Goal: Information Seeking & Learning: Learn about a topic

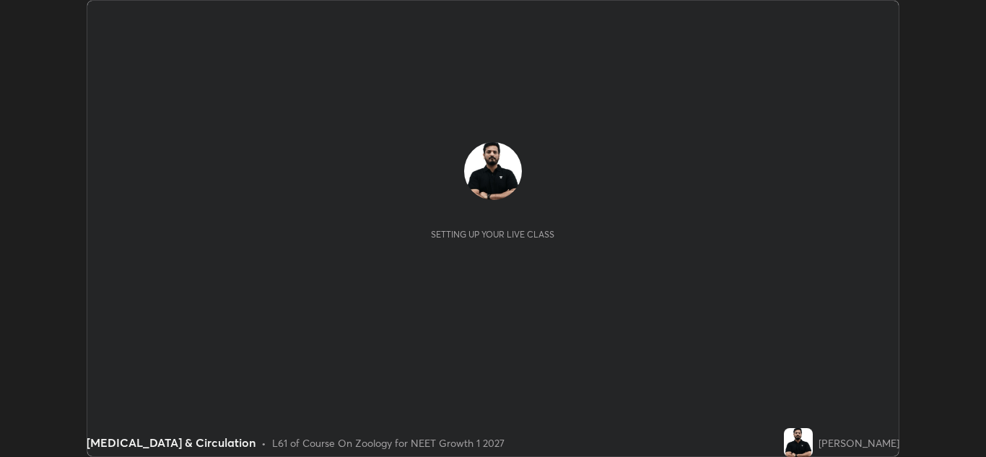
scroll to position [457, 986]
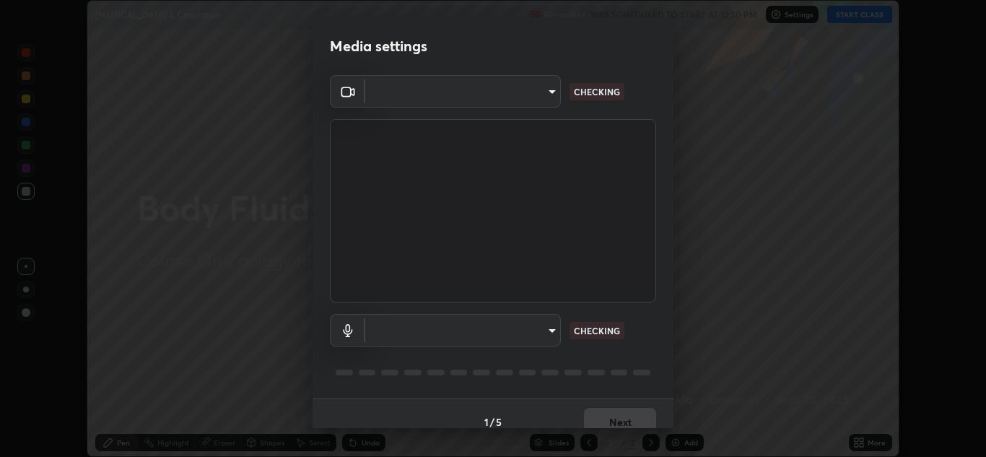
type input "1e49b53be58bf3658c32ba4c8e2538d2601885ca91182b01ba969948c87b8f29"
type input "f7c6ee8ef428f4c0c73a4799a386e724c784fa96b1b4d02d3a2d8c83d75c84bb"
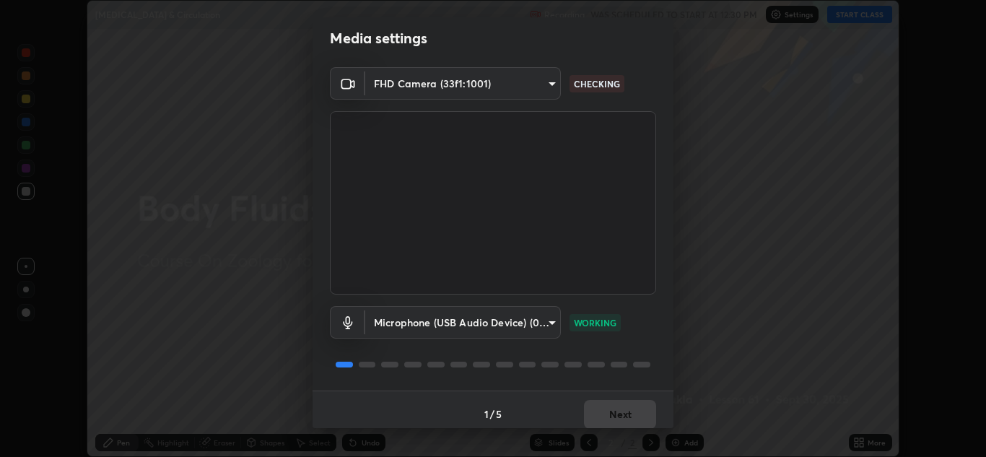
scroll to position [17, 0]
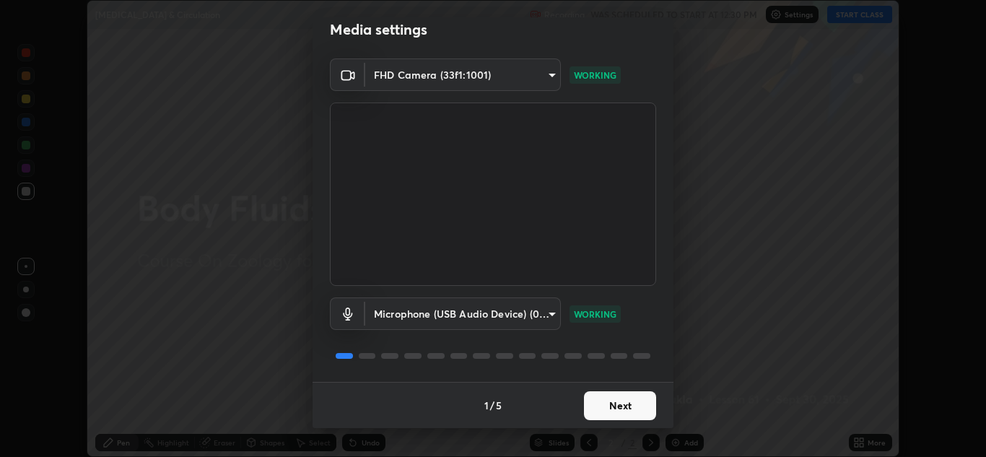
click at [605, 404] on button "Next" at bounding box center [620, 405] width 72 height 29
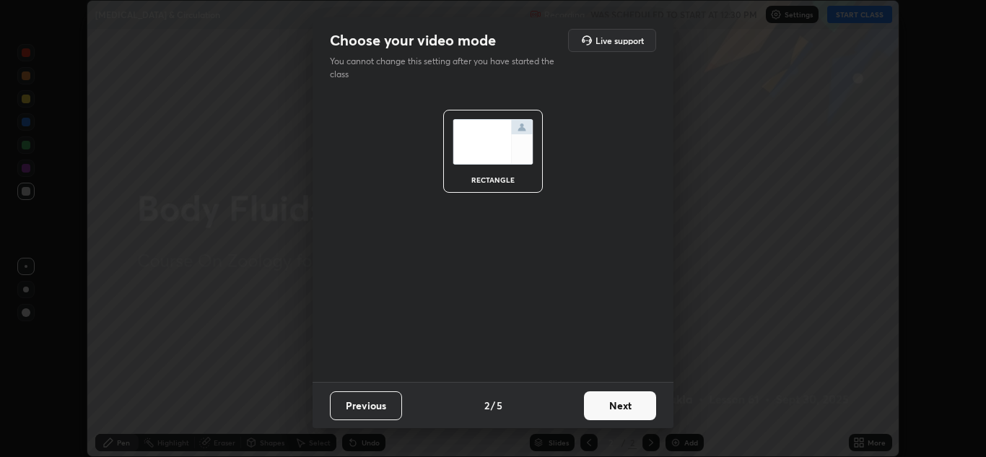
scroll to position [0, 0]
click at [607, 404] on button "Next" at bounding box center [620, 405] width 72 height 29
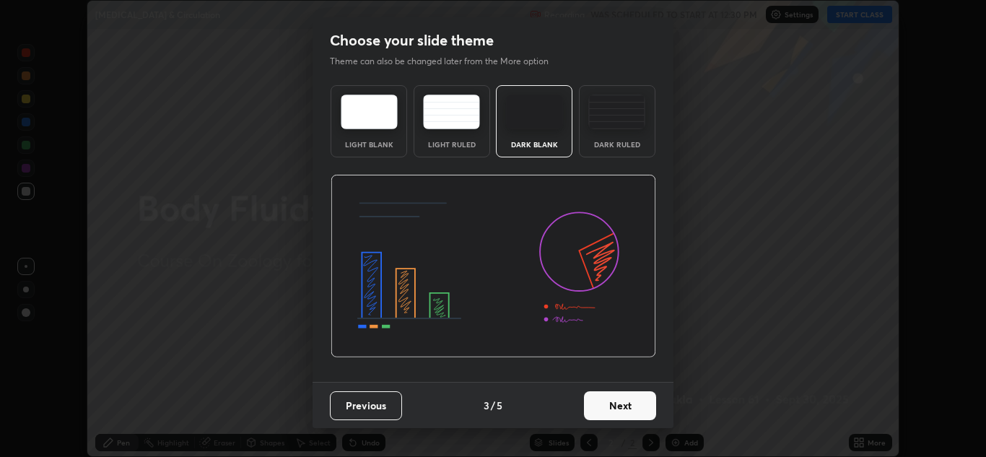
click at [605, 407] on button "Next" at bounding box center [620, 405] width 72 height 29
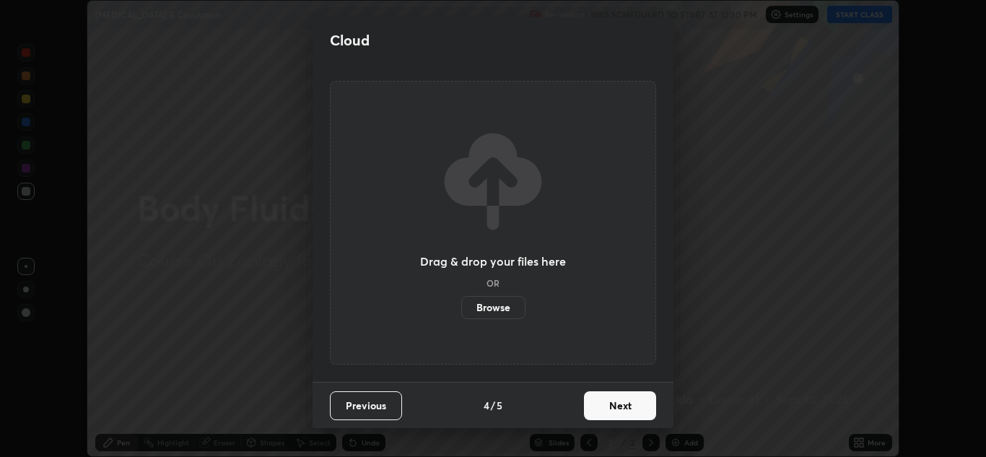
click at [607, 403] on button "Next" at bounding box center [620, 405] width 72 height 29
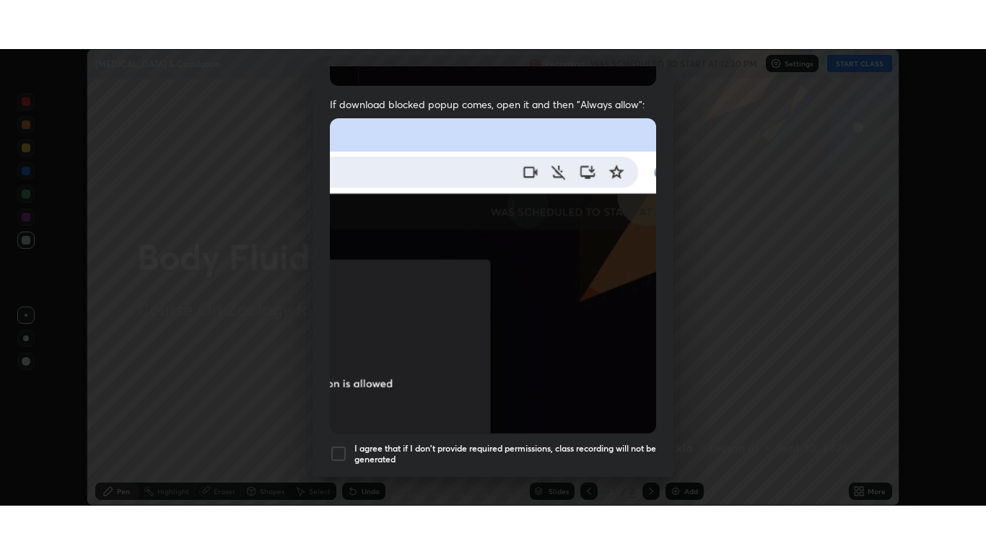
scroll to position [312, 0]
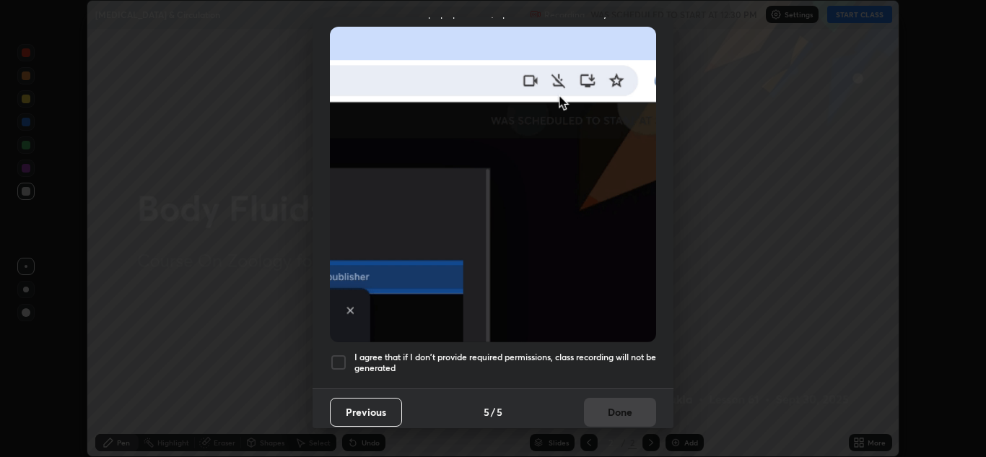
click at [621, 390] on div "Previous 5 / 5 Done" at bounding box center [492, 411] width 361 height 46
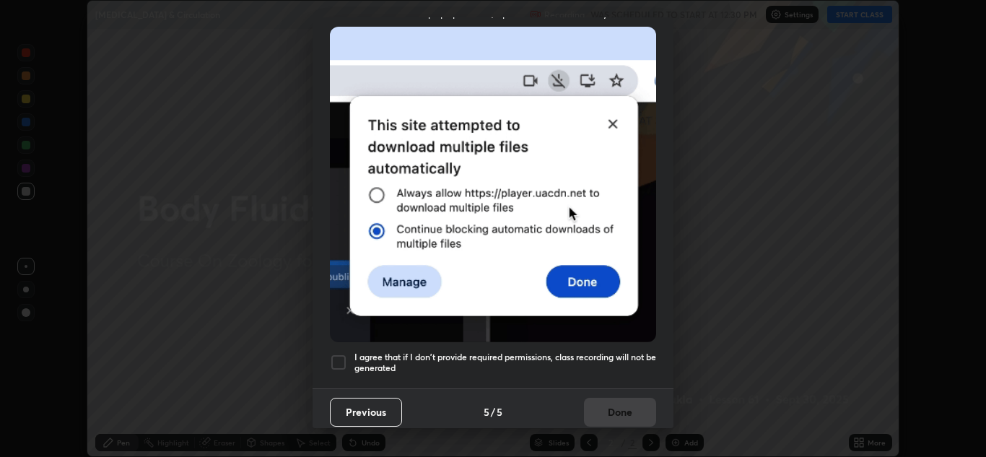
click at [618, 354] on h5 "I agree that if I don't provide required permissions, class recording will not …" at bounding box center [505, 362] width 302 height 22
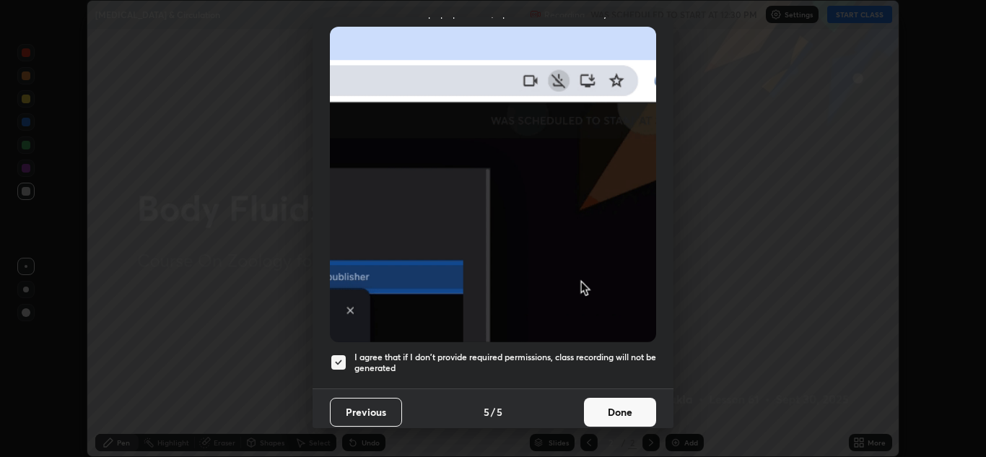
click at [617, 408] on button "Done" at bounding box center [620, 412] width 72 height 29
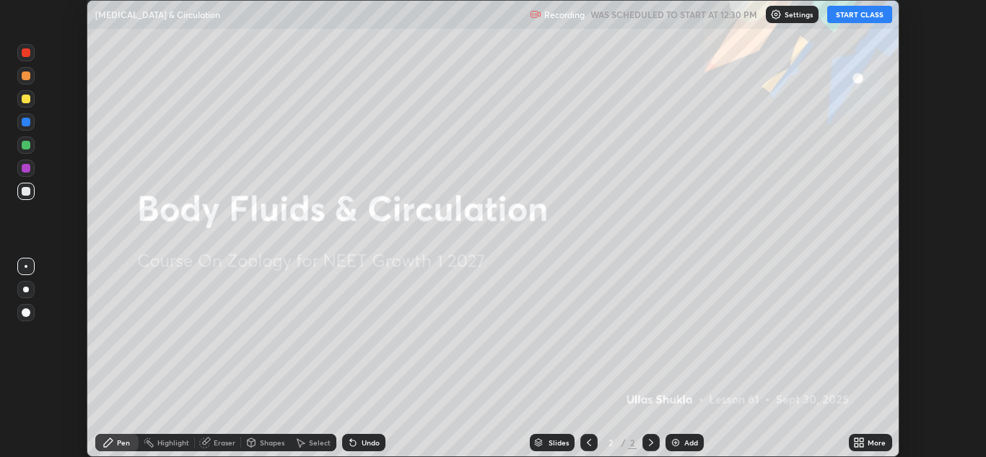
click at [848, 14] on button "START CLASS" at bounding box center [859, 14] width 65 height 17
click at [862, 445] on icon at bounding box center [861, 445] width 4 height 4
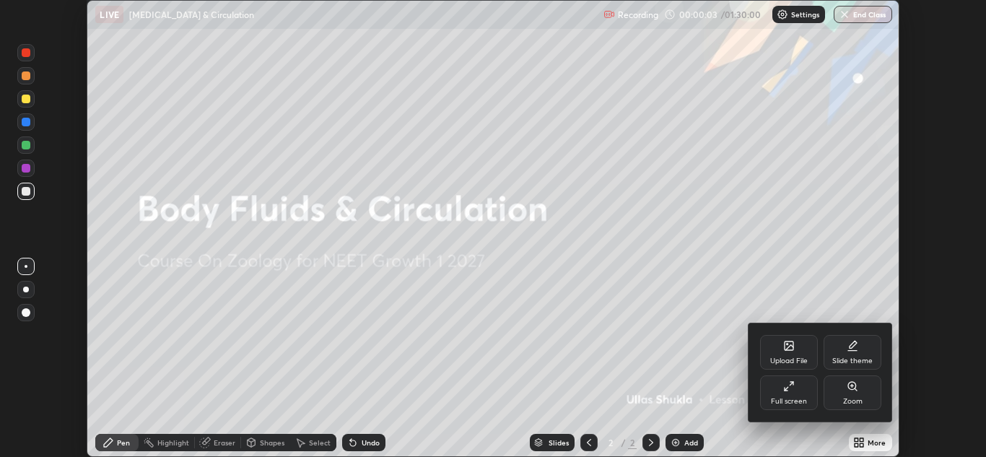
click at [792, 393] on div "Full screen" at bounding box center [789, 392] width 58 height 35
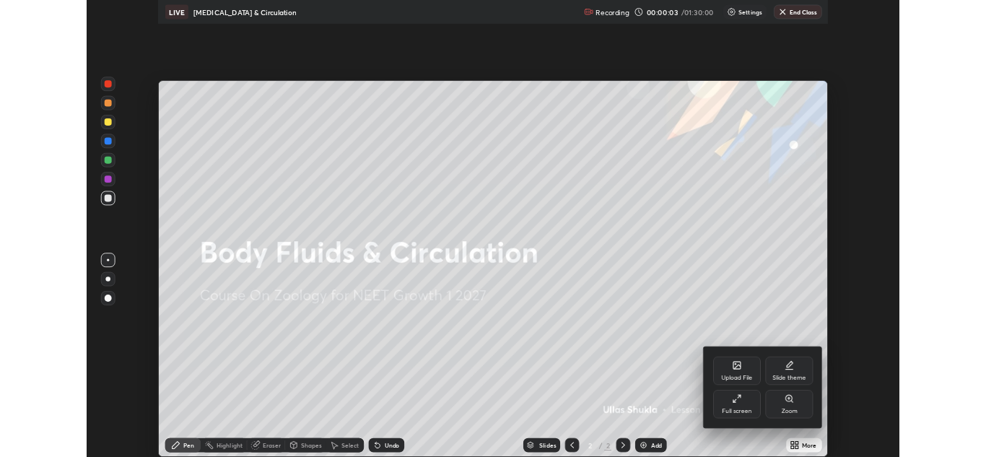
scroll to position [554, 986]
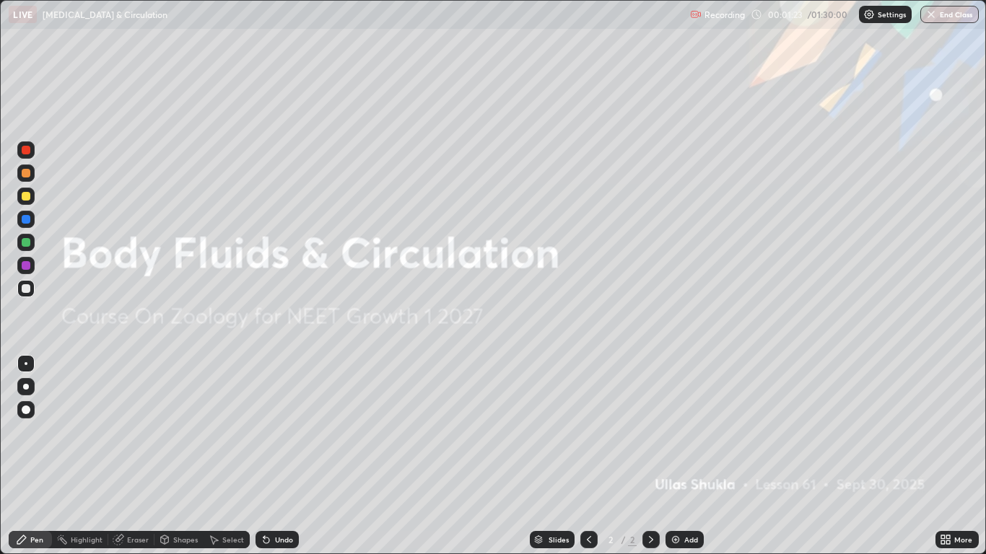
click at [684, 456] on div "Add" at bounding box center [691, 539] width 14 height 7
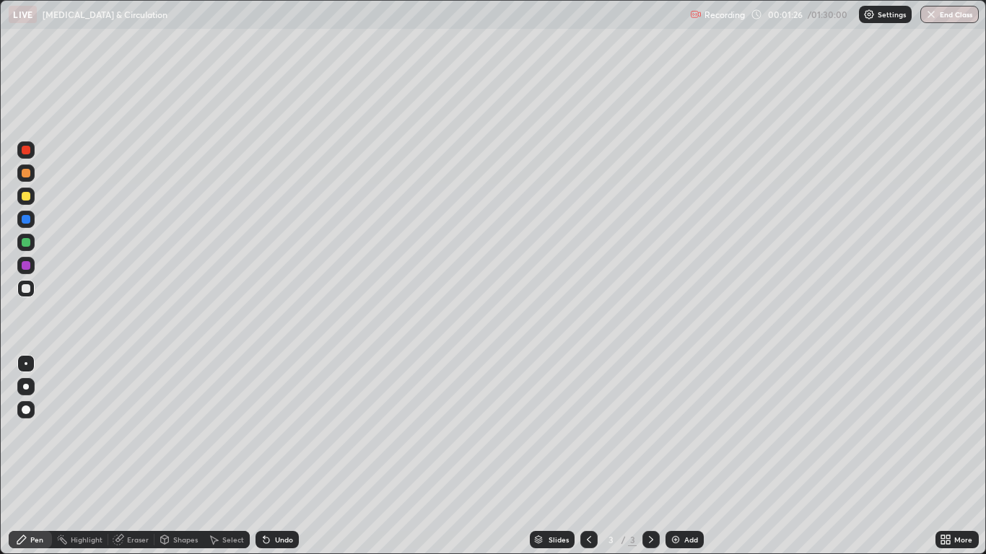
click at [30, 395] on div at bounding box center [25, 386] width 17 height 17
click at [29, 194] on div at bounding box center [26, 196] width 9 height 9
click at [134, 456] on div "Eraser" at bounding box center [138, 539] width 22 height 7
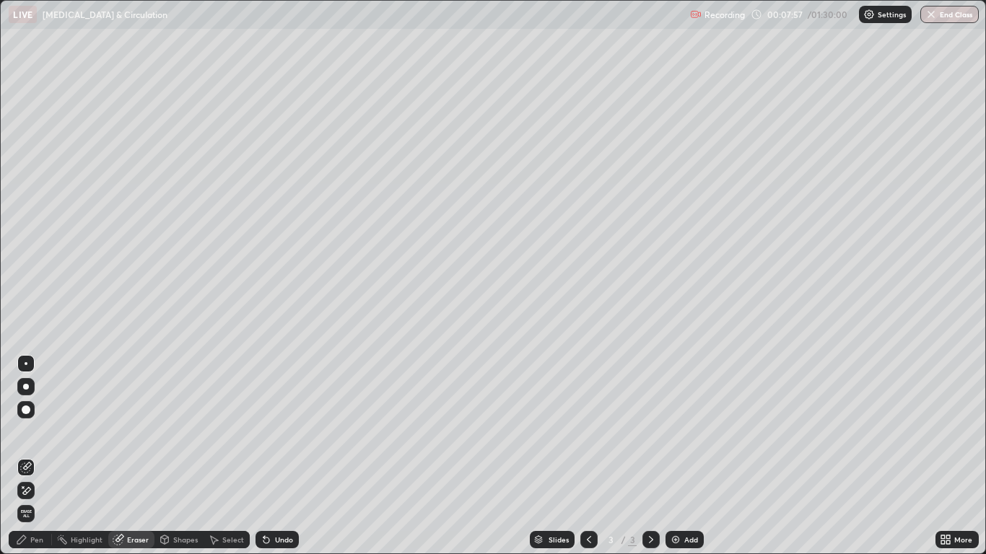
click at [29, 456] on div "Pen" at bounding box center [30, 539] width 43 height 17
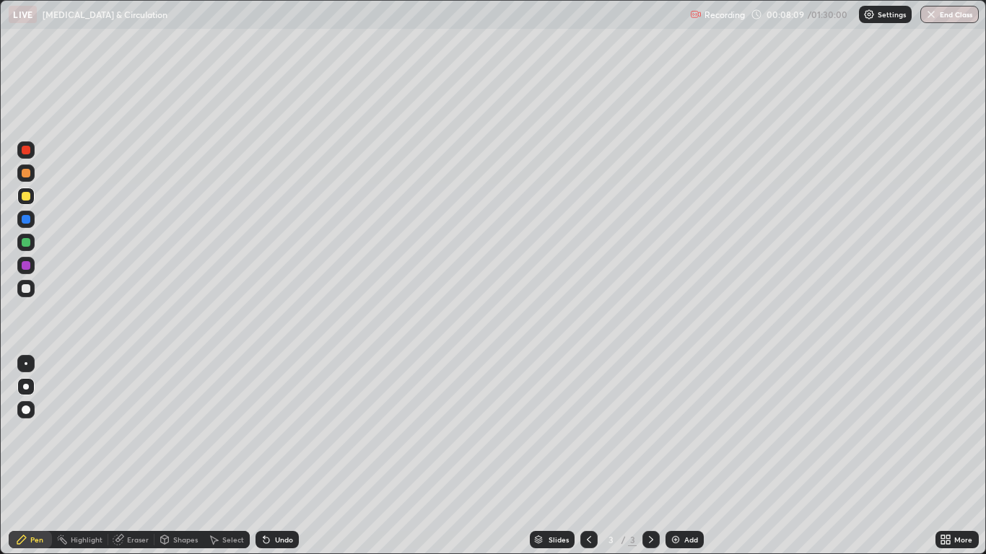
click at [26, 364] on div at bounding box center [26, 363] width 3 height 3
click at [26, 384] on div at bounding box center [26, 387] width 6 height 6
click at [278, 456] on div "Undo" at bounding box center [284, 539] width 18 height 7
click at [144, 456] on div "Eraser" at bounding box center [138, 539] width 22 height 7
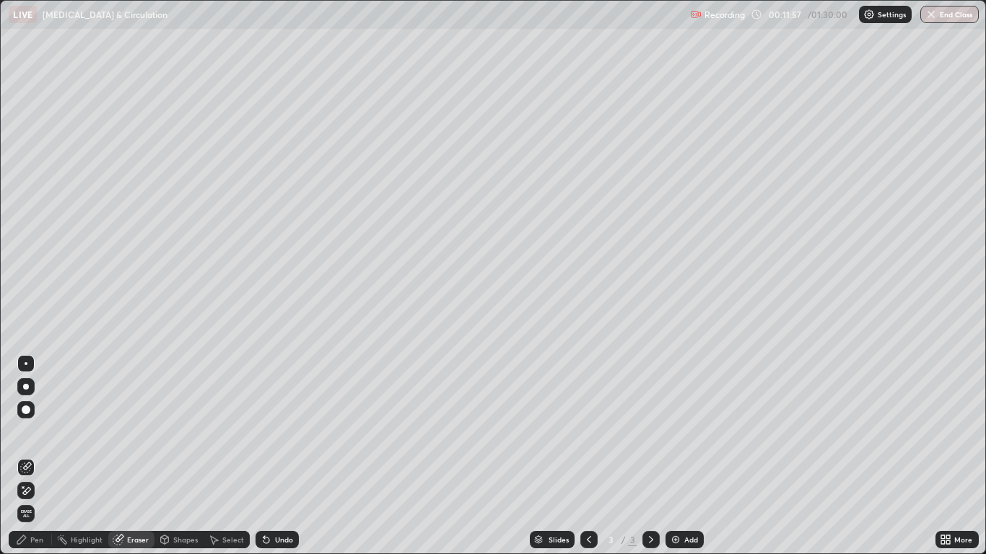
click at [40, 456] on div "Pen" at bounding box center [36, 539] width 13 height 7
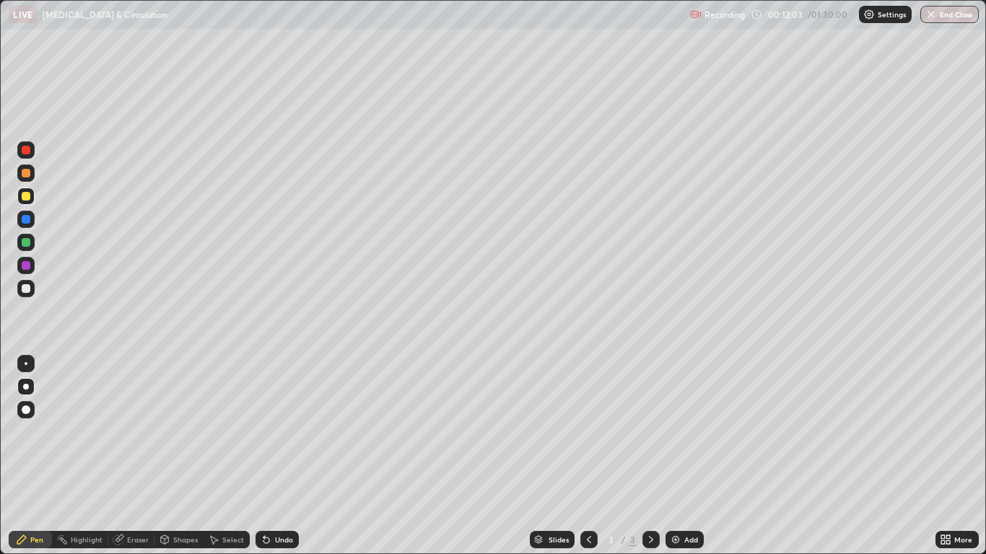
click at [135, 456] on div "Eraser" at bounding box center [138, 539] width 22 height 7
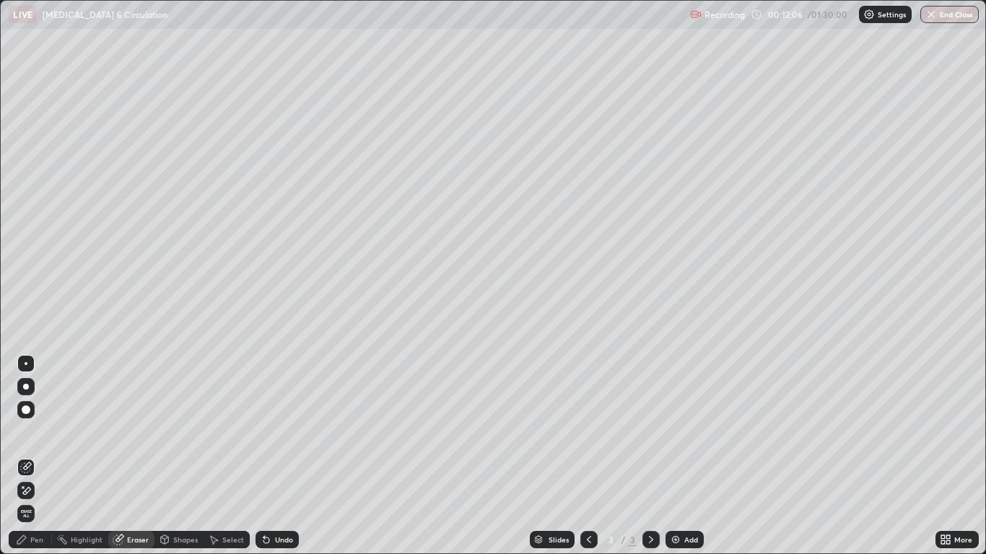
click at [26, 456] on icon at bounding box center [22, 540] width 12 height 12
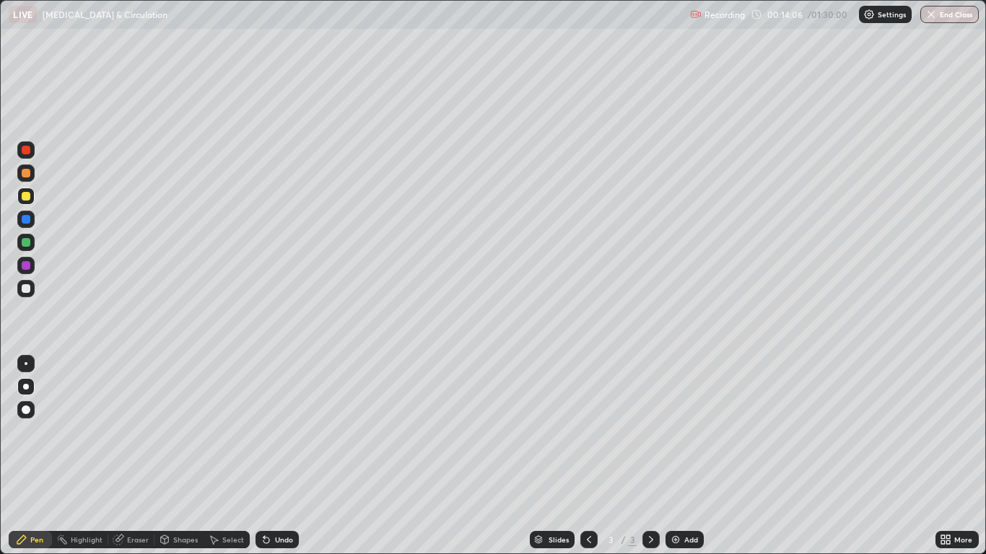
click at [280, 456] on div "Undo" at bounding box center [284, 539] width 18 height 7
click at [282, 456] on div "Undo" at bounding box center [276, 539] width 43 height 17
click at [672, 456] on img at bounding box center [676, 540] width 12 height 12
click at [588, 456] on icon at bounding box center [589, 540] width 12 height 12
click at [649, 456] on icon at bounding box center [651, 539] width 4 height 7
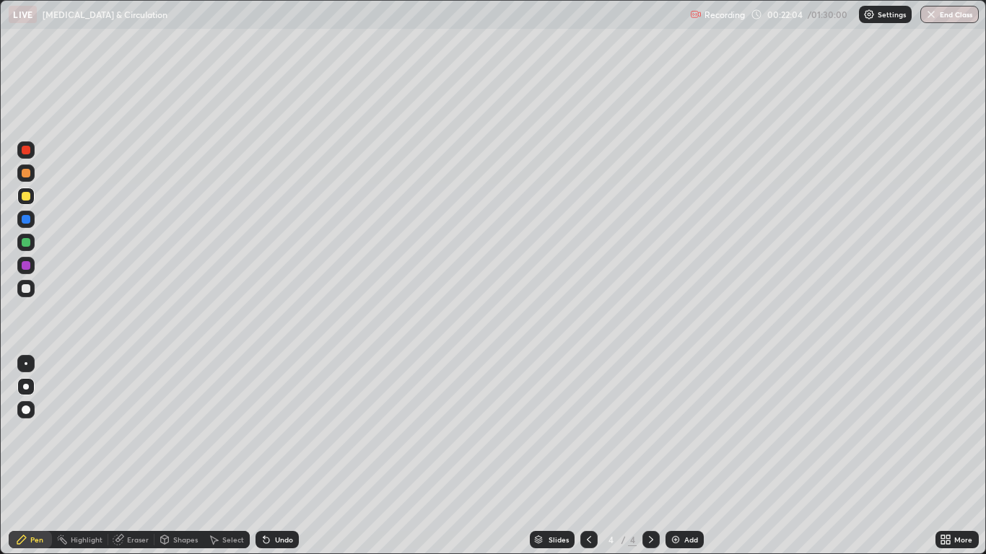
click at [273, 456] on div "Undo" at bounding box center [276, 539] width 43 height 17
click at [276, 456] on div "Undo" at bounding box center [284, 539] width 18 height 7
click at [275, 456] on div "Undo" at bounding box center [284, 539] width 18 height 7
click at [675, 456] on div "Add" at bounding box center [684, 539] width 38 height 17
click at [275, 456] on div "Undo" at bounding box center [284, 539] width 18 height 7
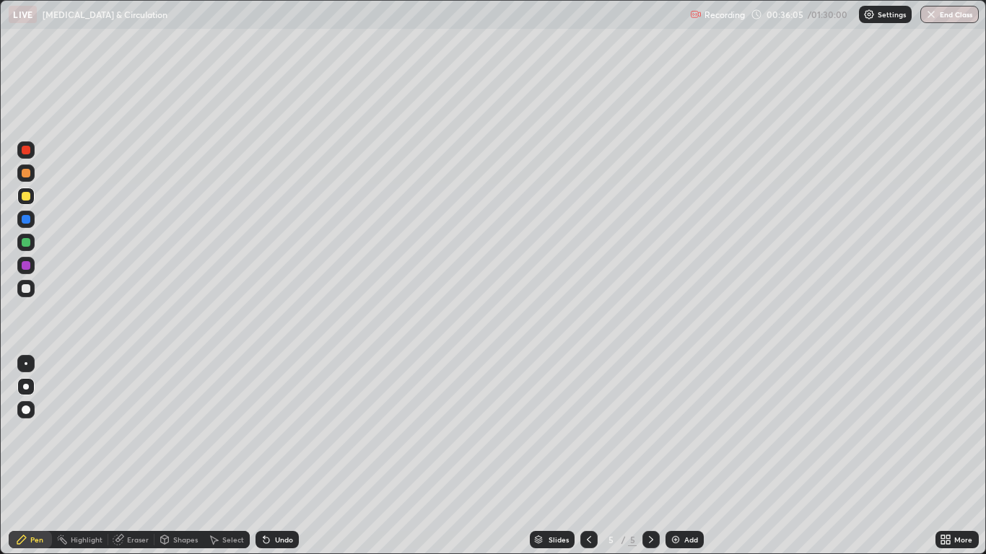
click at [276, 456] on div "Undo" at bounding box center [284, 539] width 18 height 7
click at [670, 456] on img at bounding box center [676, 540] width 12 height 12
click at [268, 456] on icon at bounding box center [267, 540] width 12 height 12
click at [127, 456] on div "Eraser" at bounding box center [138, 539] width 22 height 7
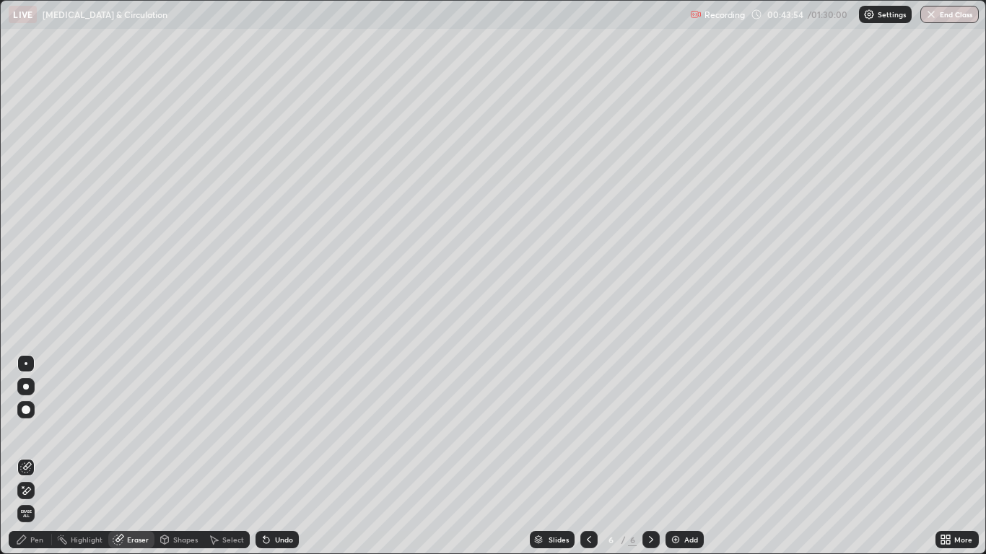
click at [38, 456] on div "Pen" at bounding box center [36, 539] width 13 height 7
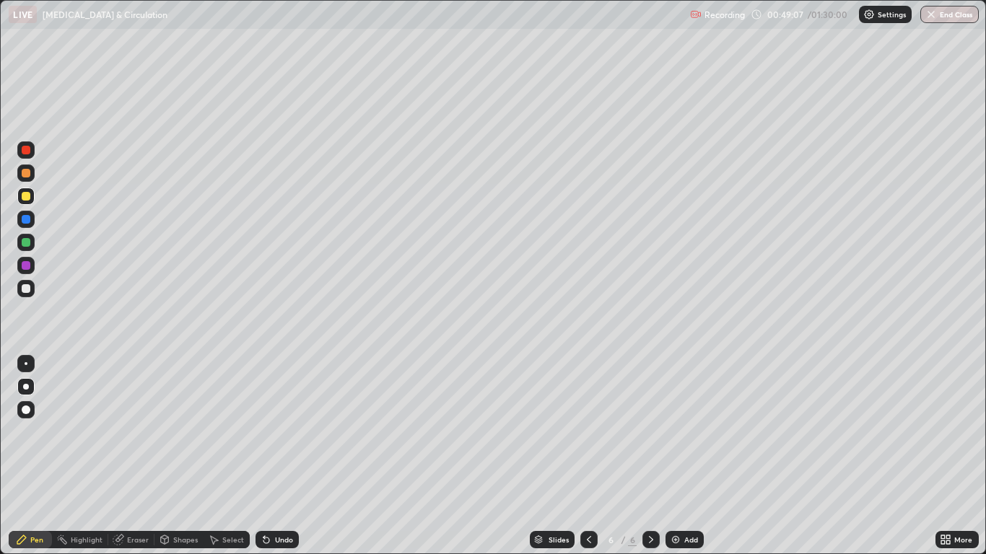
click at [276, 456] on div "Undo" at bounding box center [284, 539] width 18 height 7
click at [675, 456] on img at bounding box center [676, 540] width 12 height 12
click at [587, 456] on icon at bounding box center [589, 539] width 4 height 7
click at [649, 456] on icon at bounding box center [651, 540] width 12 height 12
click at [281, 456] on div "Undo" at bounding box center [284, 539] width 18 height 7
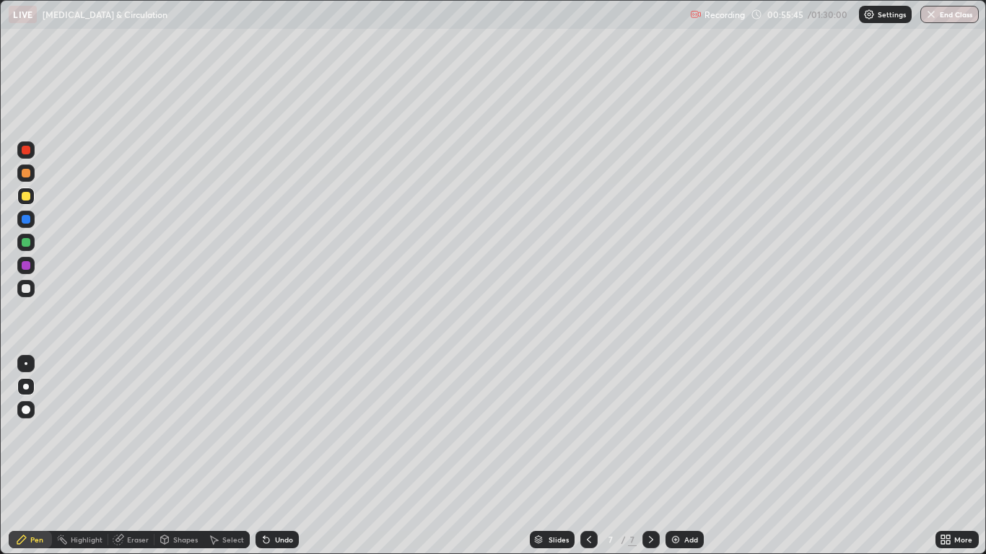
click at [29, 152] on div at bounding box center [26, 150] width 9 height 9
click at [27, 219] on div at bounding box center [26, 219] width 9 height 9
click at [27, 289] on div at bounding box center [26, 288] width 9 height 9
click at [26, 363] on div at bounding box center [26, 363] width 3 height 3
click at [25, 198] on div at bounding box center [26, 196] width 9 height 9
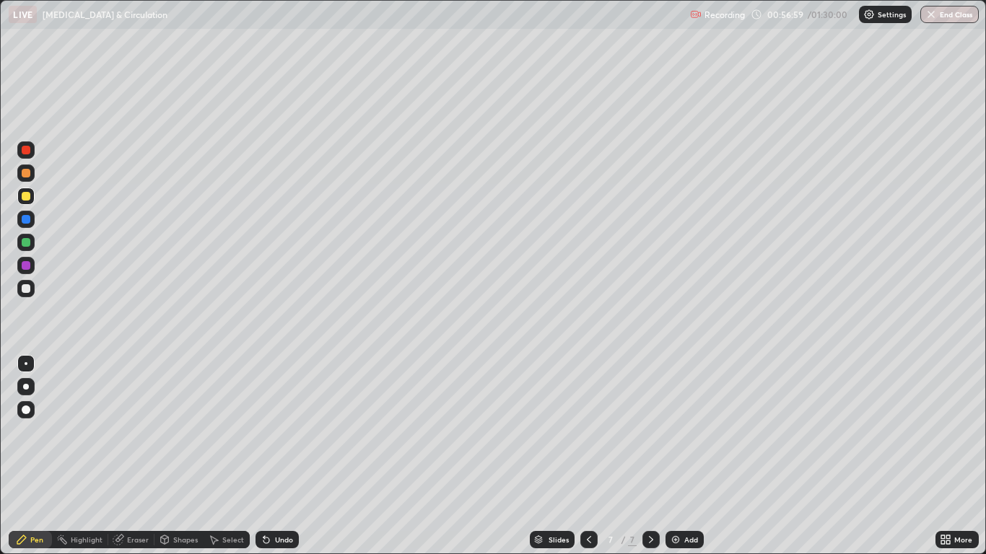
click at [27, 292] on div at bounding box center [26, 288] width 9 height 9
click at [24, 243] on div at bounding box center [26, 242] width 9 height 9
click at [27, 290] on div at bounding box center [26, 288] width 9 height 9
click at [222, 456] on div "Select" at bounding box center [233, 539] width 22 height 7
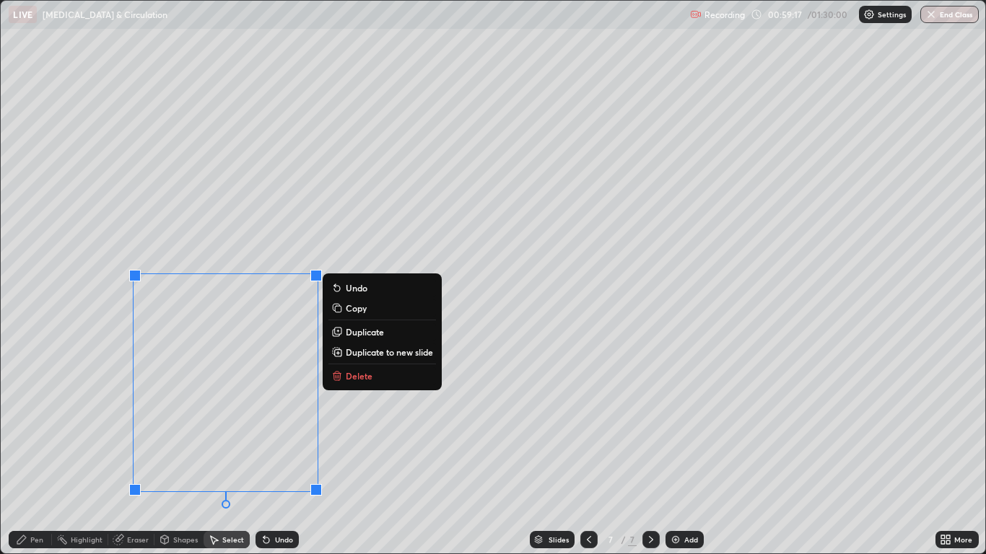
click at [351, 286] on p "Undo" at bounding box center [357, 288] width 22 height 12
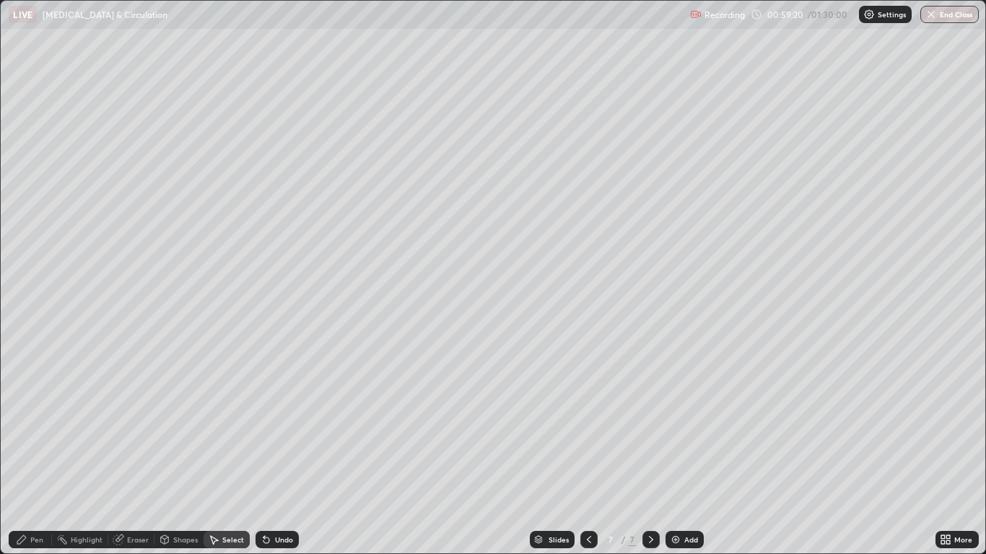
click at [271, 456] on div "Undo" at bounding box center [276, 539] width 43 height 17
click at [680, 456] on img at bounding box center [676, 540] width 12 height 12
click at [36, 456] on div "Pen" at bounding box center [36, 539] width 13 height 7
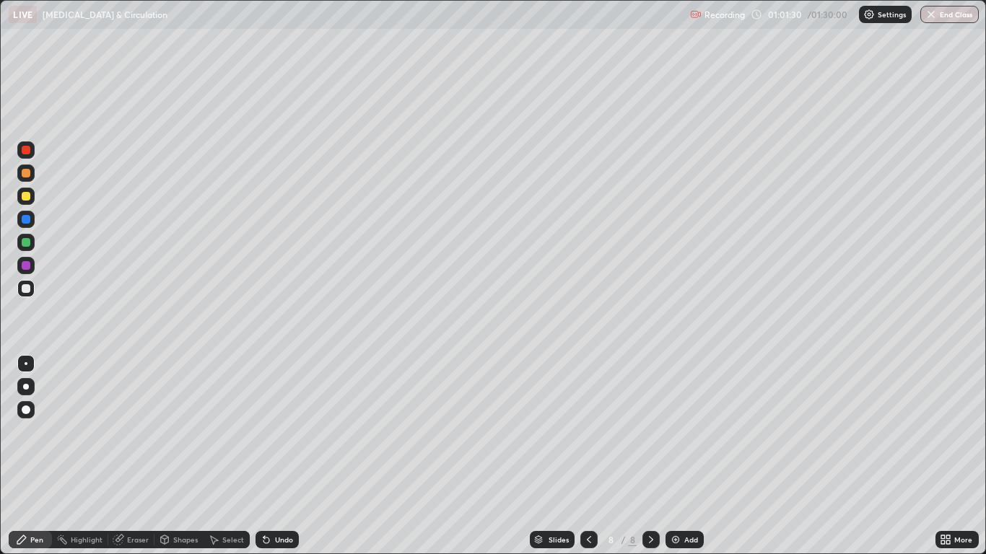
click at [25, 198] on div at bounding box center [26, 196] width 9 height 9
click at [26, 387] on div at bounding box center [26, 387] width 6 height 6
click at [25, 289] on div at bounding box center [26, 288] width 9 height 9
click at [671, 456] on img at bounding box center [676, 540] width 12 height 12
click at [25, 198] on div at bounding box center [26, 196] width 9 height 9
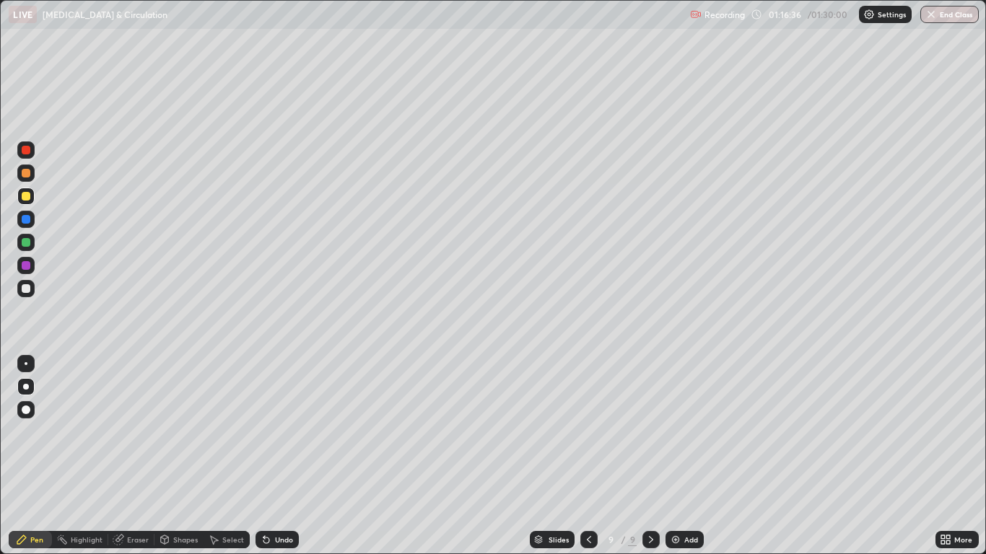
click at [276, 456] on div "Undo" at bounding box center [284, 539] width 18 height 7
click at [275, 456] on div "Undo" at bounding box center [284, 539] width 18 height 7
click at [284, 456] on div "Undo" at bounding box center [284, 539] width 18 height 7
click at [280, 456] on div "Undo" at bounding box center [276, 539] width 43 height 17
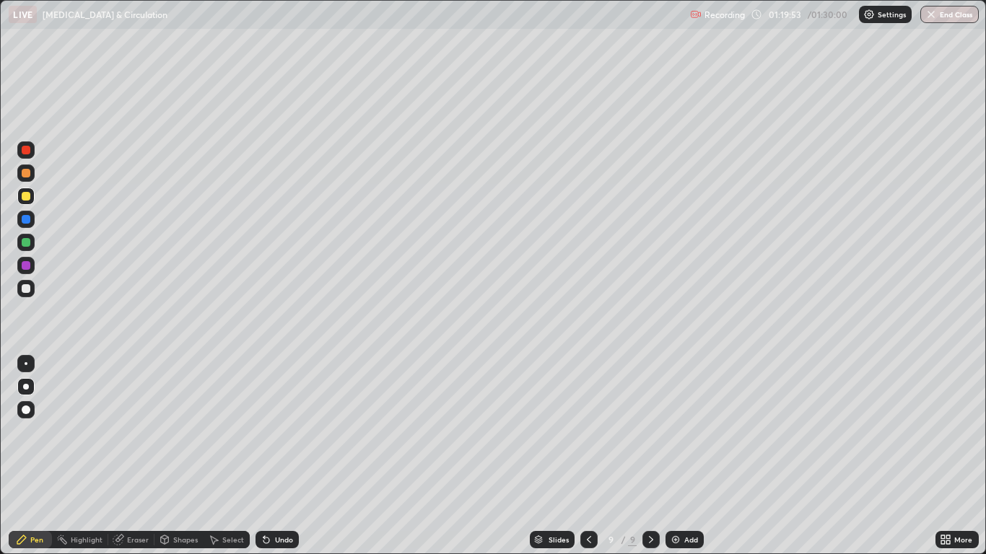
click at [284, 456] on div "Undo" at bounding box center [284, 539] width 18 height 7
click at [674, 456] on img at bounding box center [676, 540] width 12 height 12
click at [581, 456] on div at bounding box center [588, 539] width 17 height 17
click at [587, 456] on icon at bounding box center [589, 540] width 12 height 12
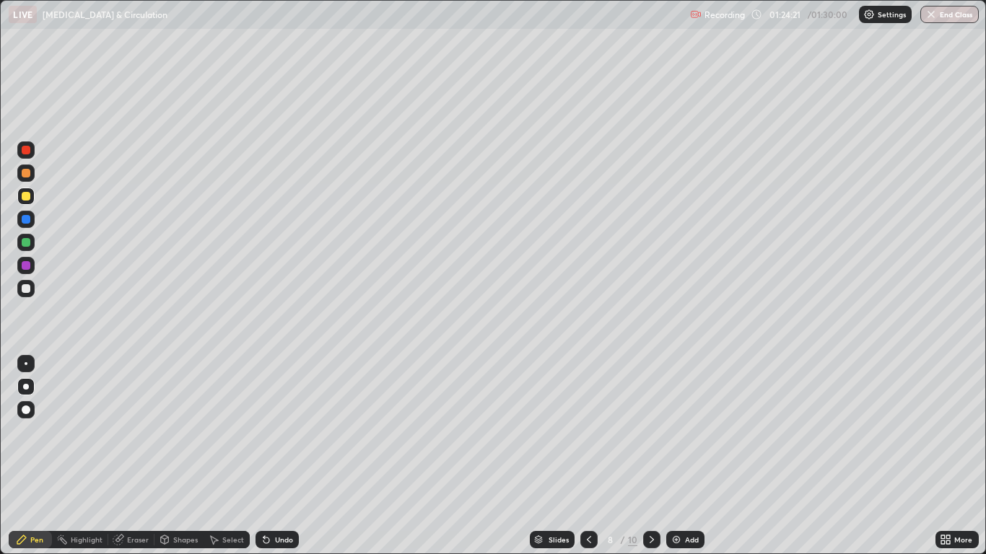
click at [650, 456] on icon at bounding box center [652, 540] width 12 height 12
click at [943, 9] on button "End Class" at bounding box center [950, 14] width 57 height 17
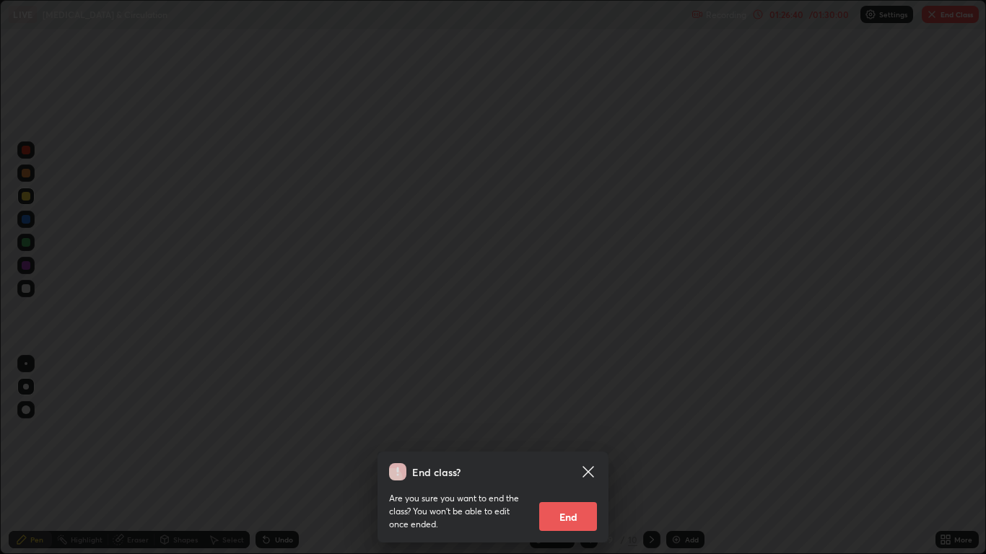
click at [569, 456] on button "End" at bounding box center [568, 516] width 58 height 29
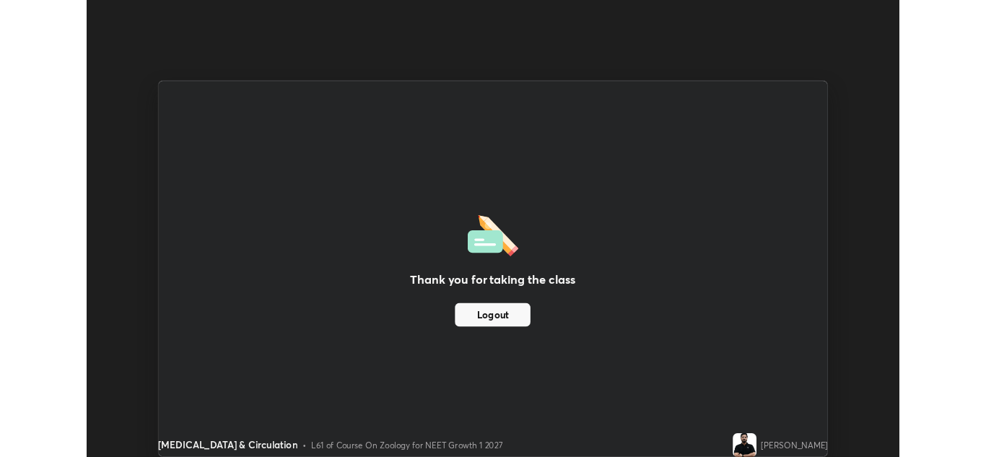
scroll to position [71706, 71177]
